Goal: Task Accomplishment & Management: Use online tool/utility

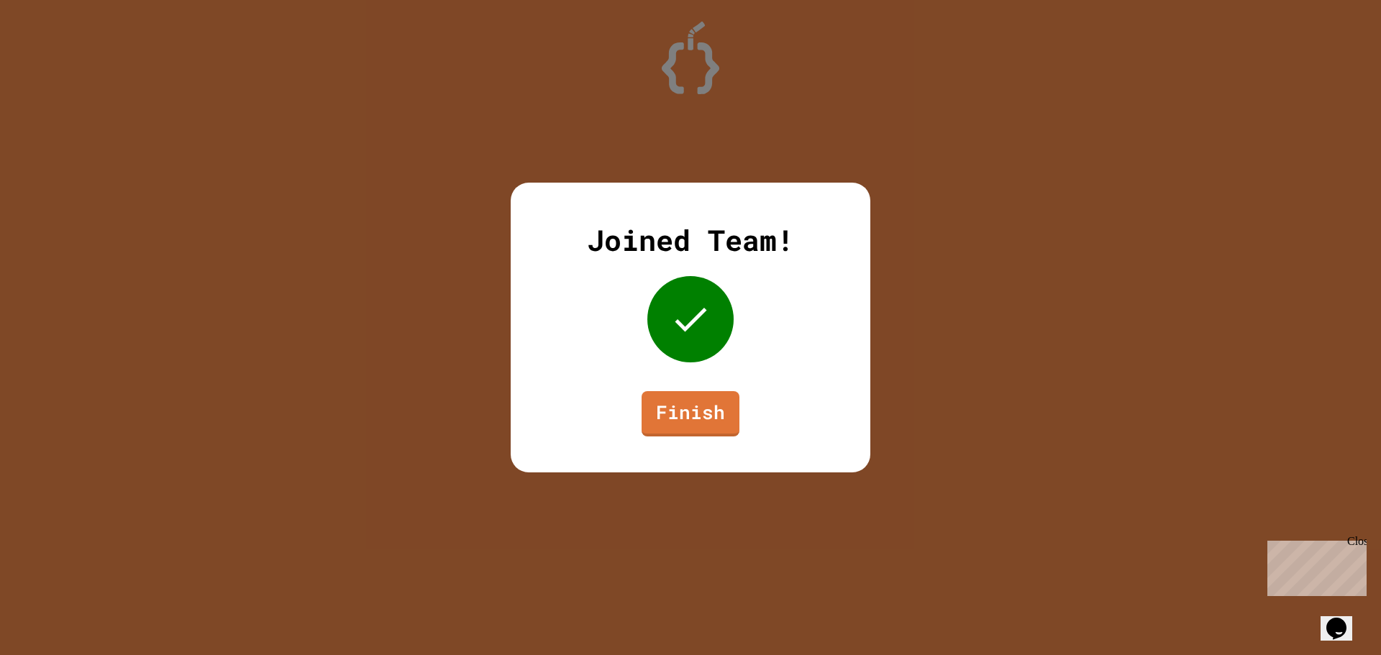
click at [703, 393] on div "Joined Team! Finish" at bounding box center [691, 328] width 360 height 290
click at [704, 393] on link "Finish" at bounding box center [690, 411] width 96 height 47
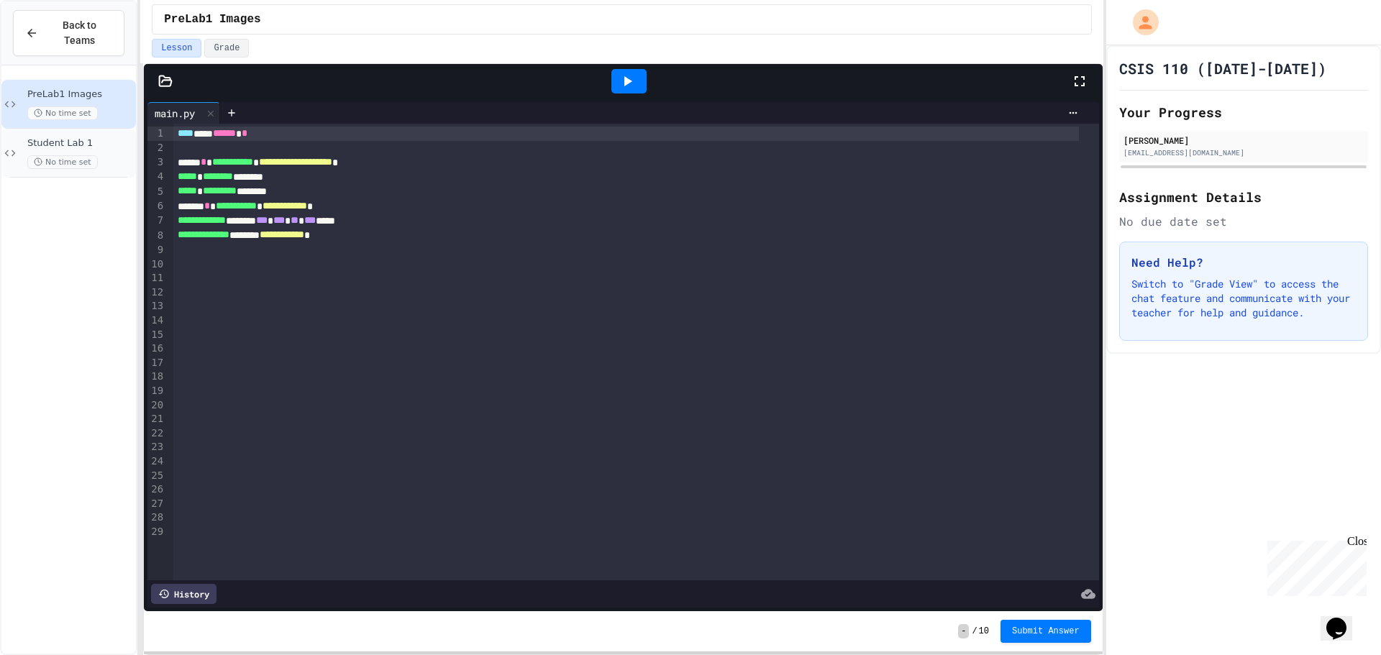
click at [108, 137] on span "Student Lab 1" at bounding box center [80, 143] width 106 height 12
